Goal: Task Accomplishment & Management: Manage account settings

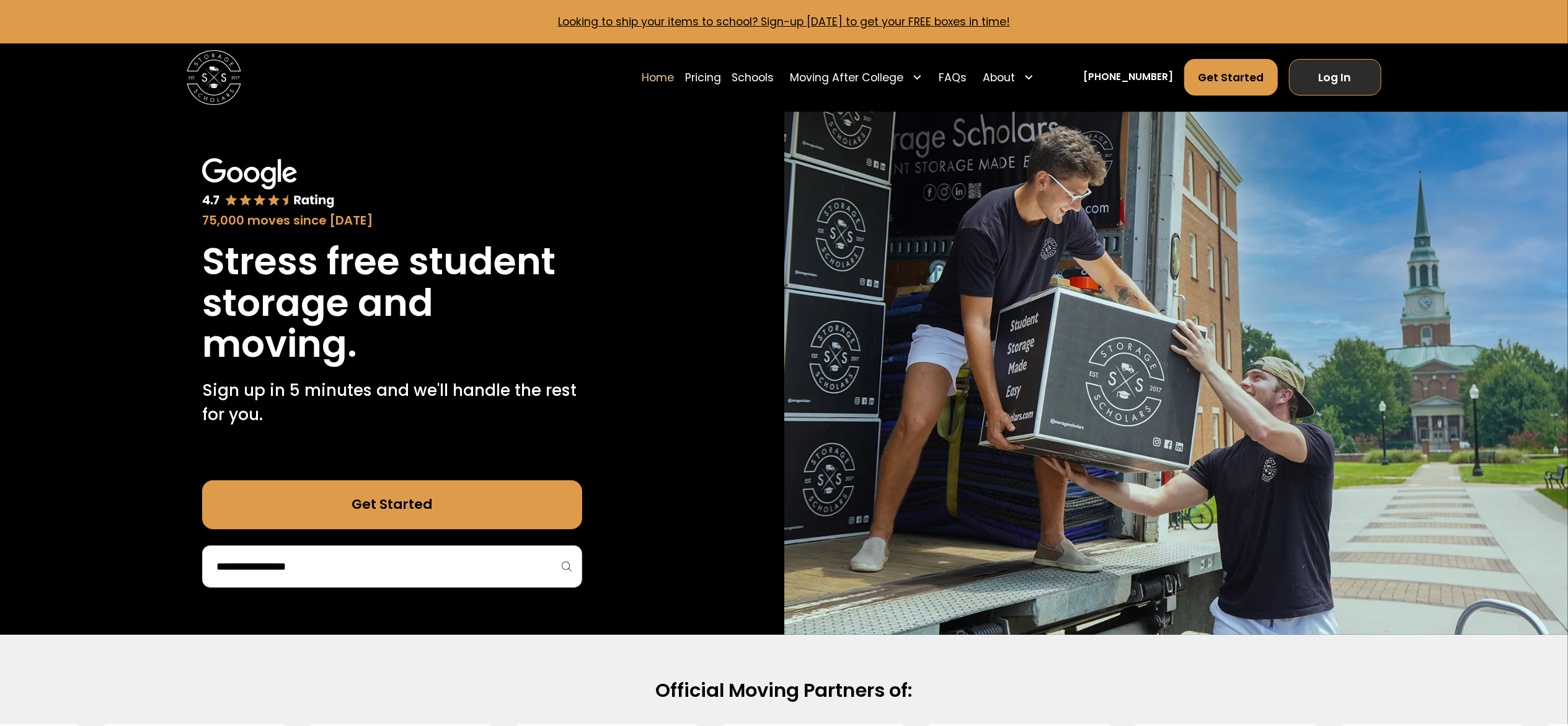
click at [1220, 86] on link "Log In" at bounding box center [1334, 77] width 92 height 37
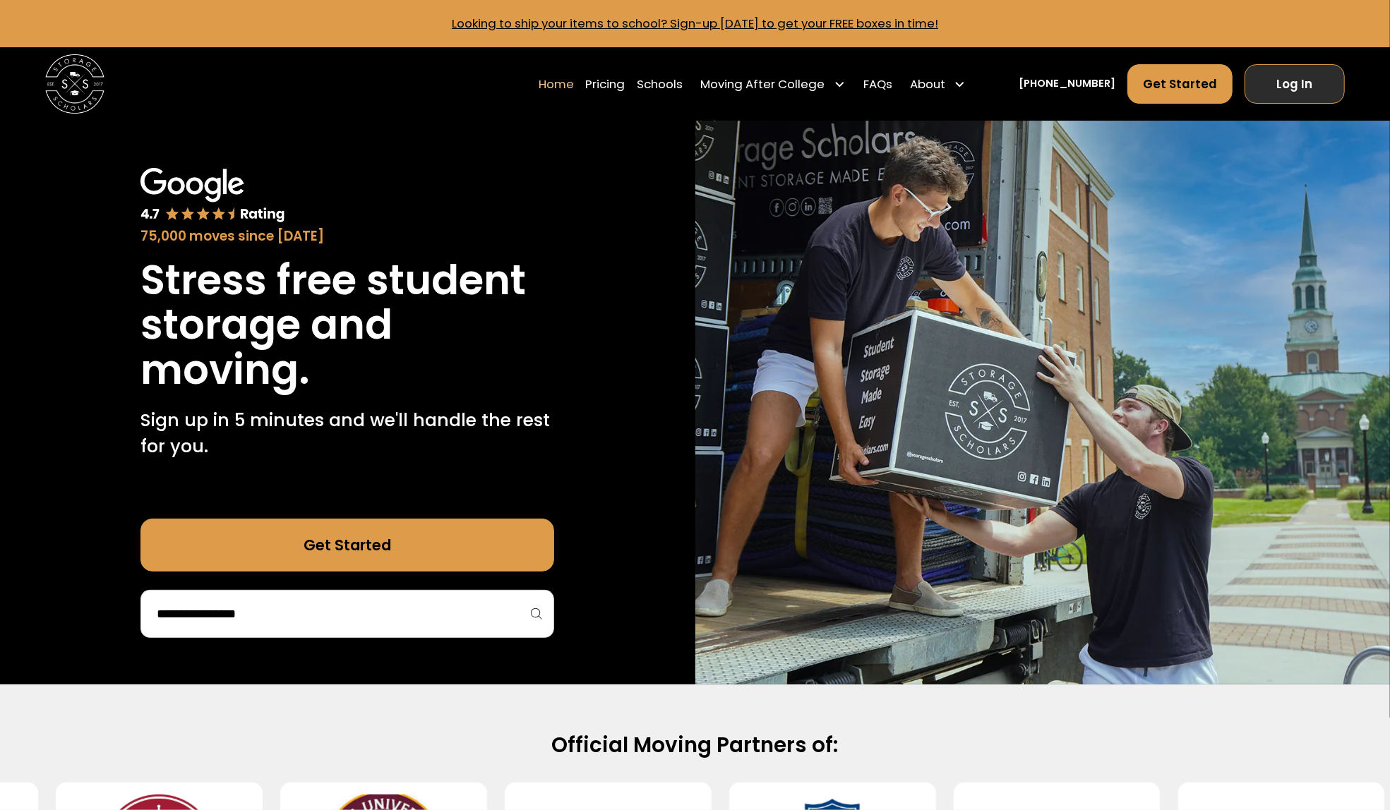
click at [1299, 100] on link "Log In" at bounding box center [1294, 84] width 100 height 40
click at [1293, 92] on link "Log In" at bounding box center [1294, 84] width 100 height 40
